Goal: Task Accomplishment & Management: Manage account settings

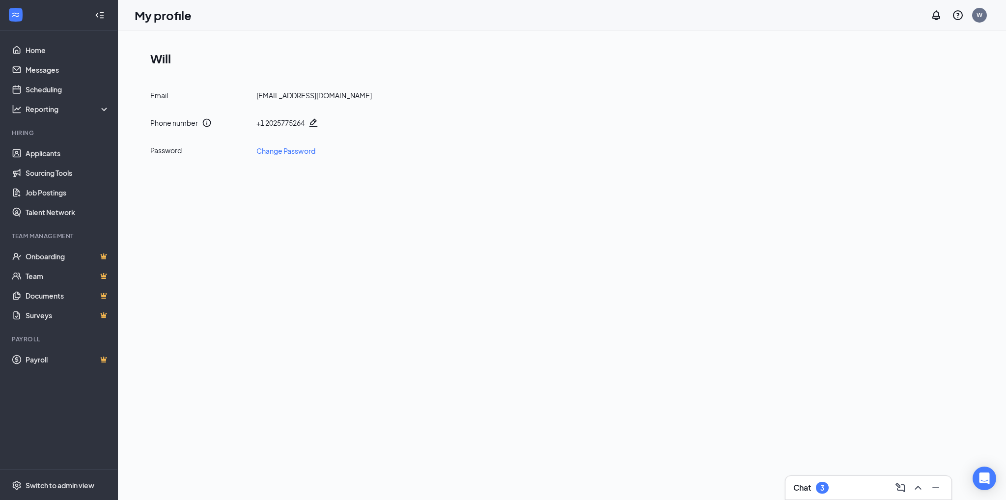
click at [819, 491] on div "3" at bounding box center [822, 488] width 13 height 12
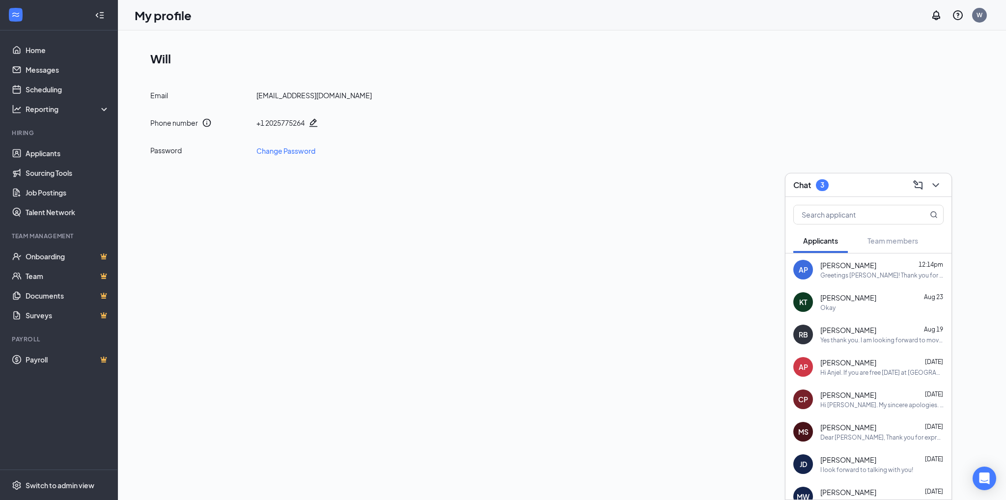
click at [856, 271] on div "Greetings [PERSON_NAME]! Thank you for expressing your interest in the Team Mem…" at bounding box center [881, 275] width 123 height 8
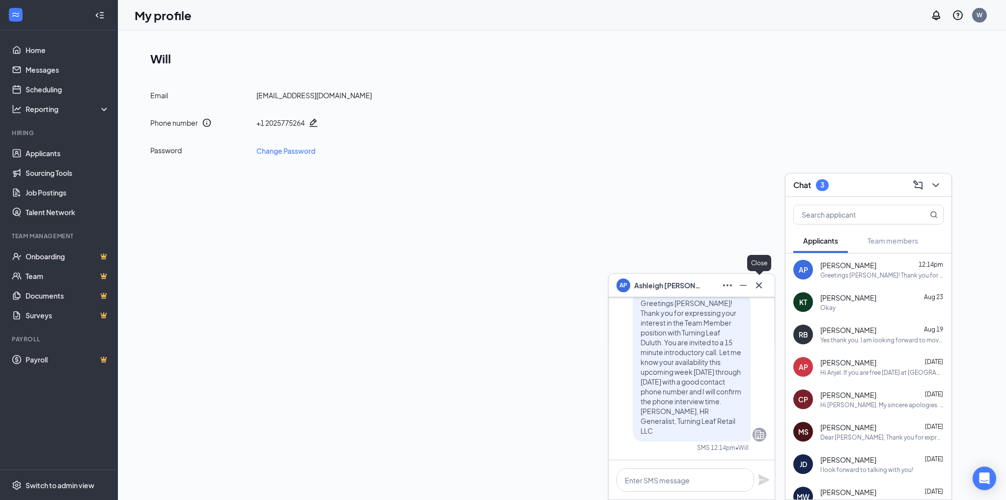
click at [762, 283] on icon "Cross" at bounding box center [759, 286] width 12 height 12
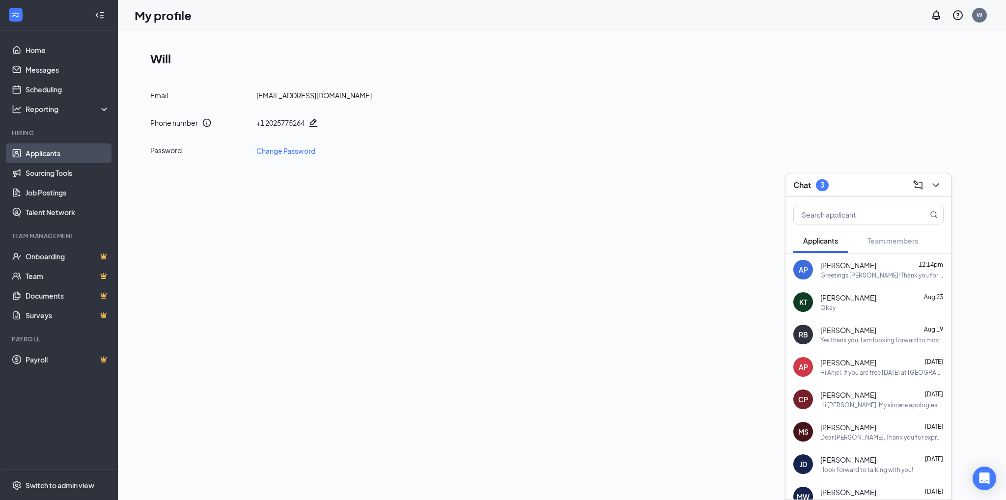
click at [49, 152] on link "Applicants" at bounding box center [68, 153] width 84 height 20
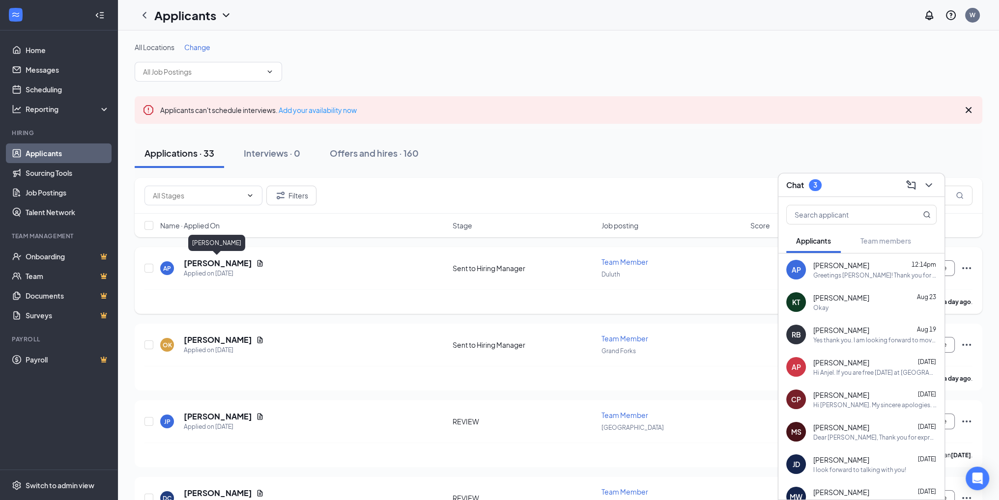
click at [229, 264] on h5 "[PERSON_NAME]" at bounding box center [218, 263] width 68 height 11
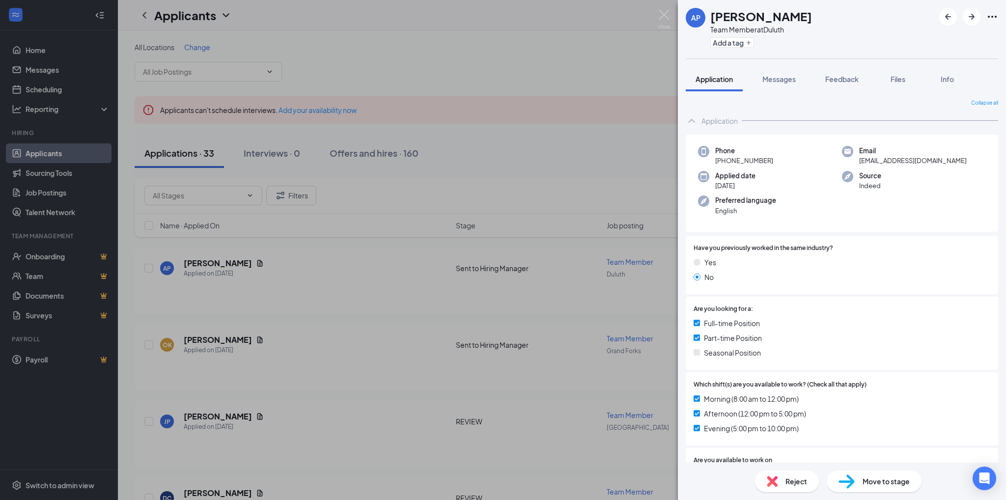
scroll to position [206, 0]
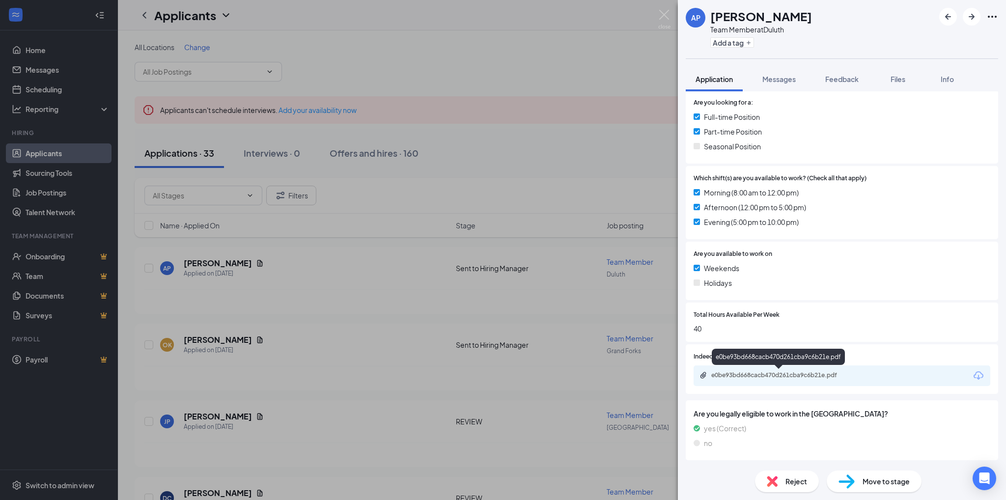
click at [794, 379] on div "e0be93bd668cacb470d261cba9c6b21e.pdf" at bounding box center [780, 375] width 138 height 8
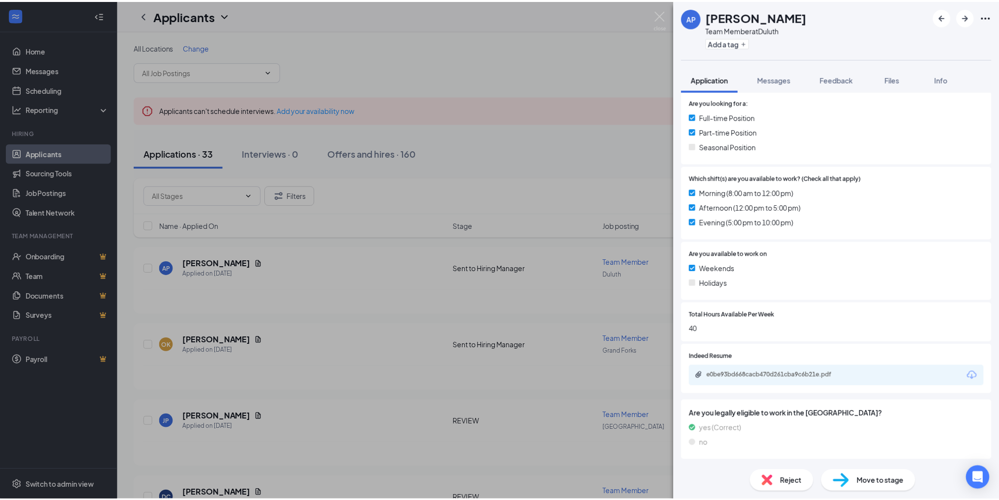
scroll to position [202, 0]
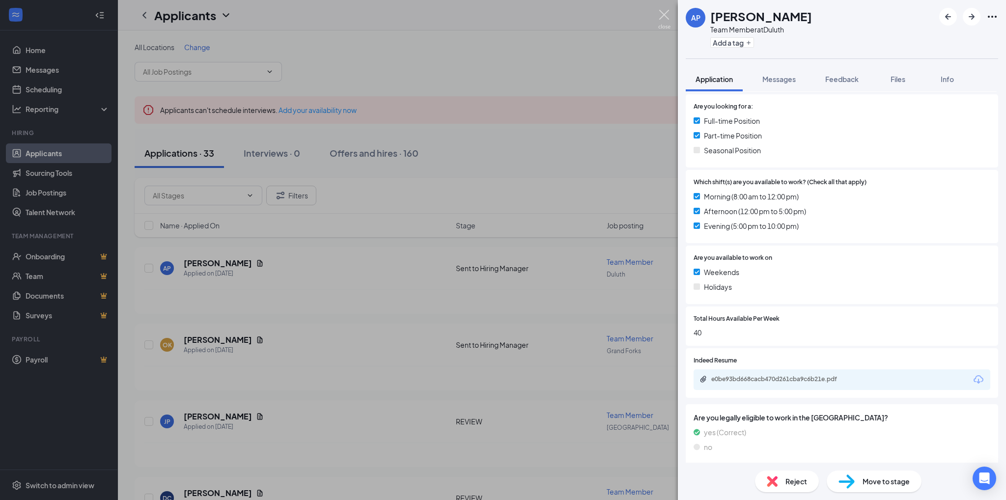
click at [668, 12] on img at bounding box center [664, 19] width 12 height 19
